Goal: Information Seeking & Learning: Learn about a topic

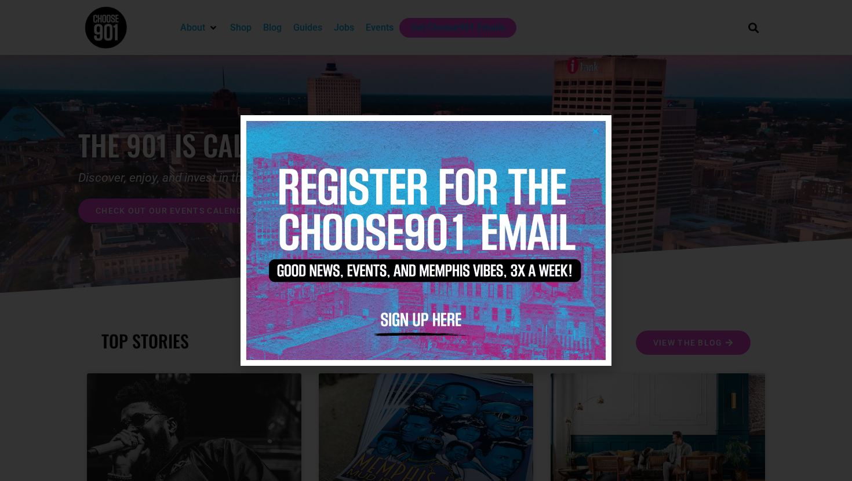
click at [764, 220] on div at bounding box center [426, 240] width 852 height 481
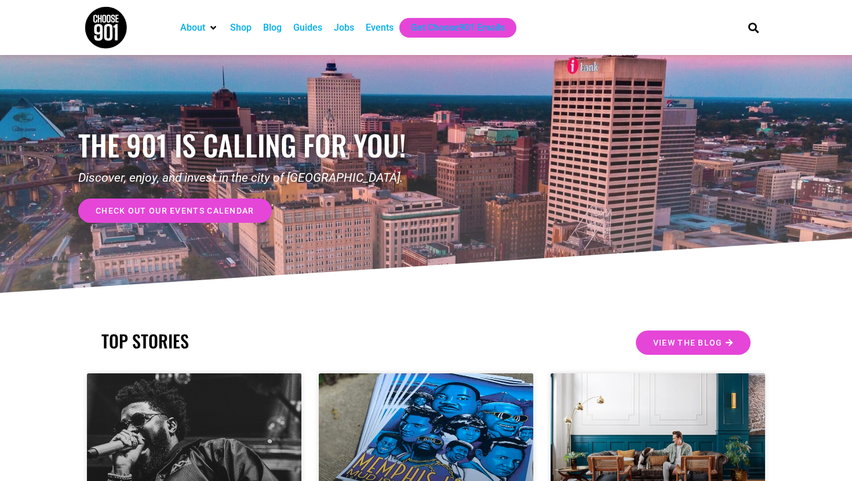
click at [354, 27] on div "Jobs" at bounding box center [344, 28] width 20 height 14
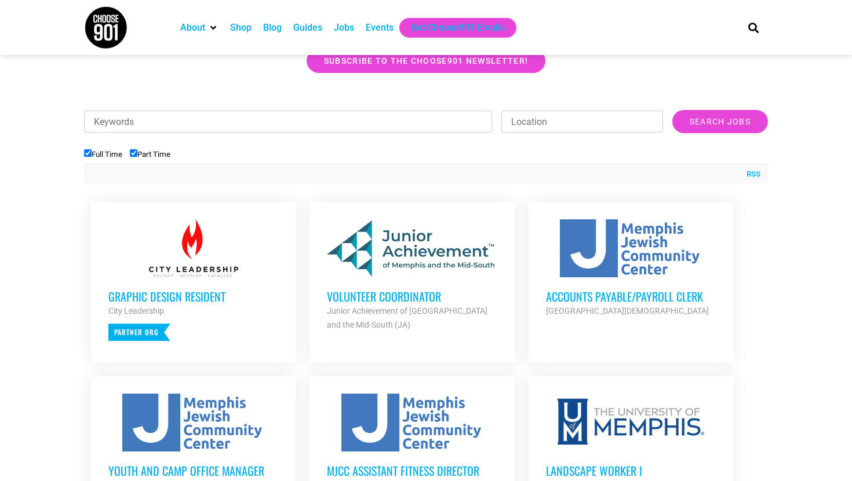
scroll to position [331, 0]
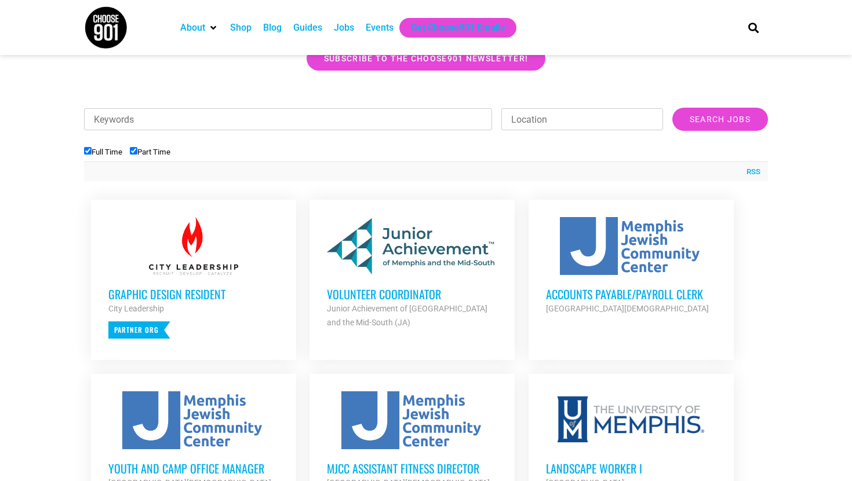
click at [421, 295] on h3 "Volunteer Coordinator" at bounding box center [412, 294] width 170 height 15
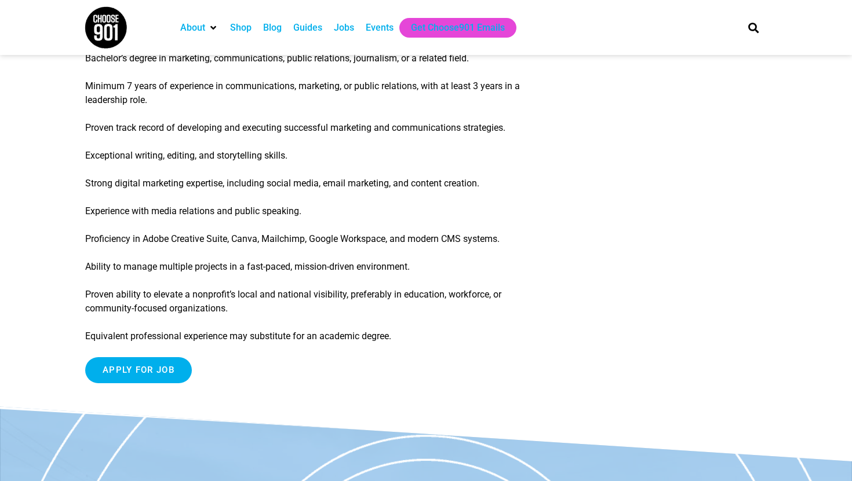
scroll to position [1330, 0]
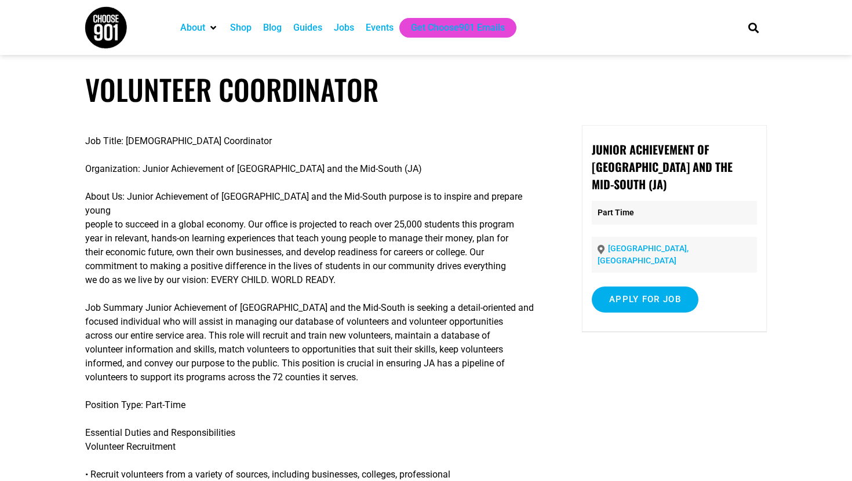
scroll to position [2, 0]
